Goal: Find specific page/section: Find specific page/section

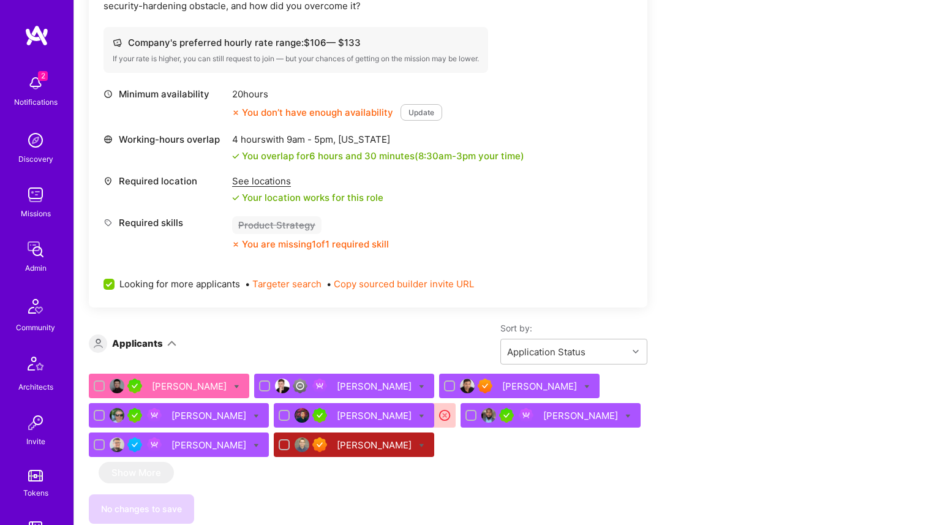
scroll to position [473, 0]
